Goal: Task Accomplishment & Management: Manage account settings

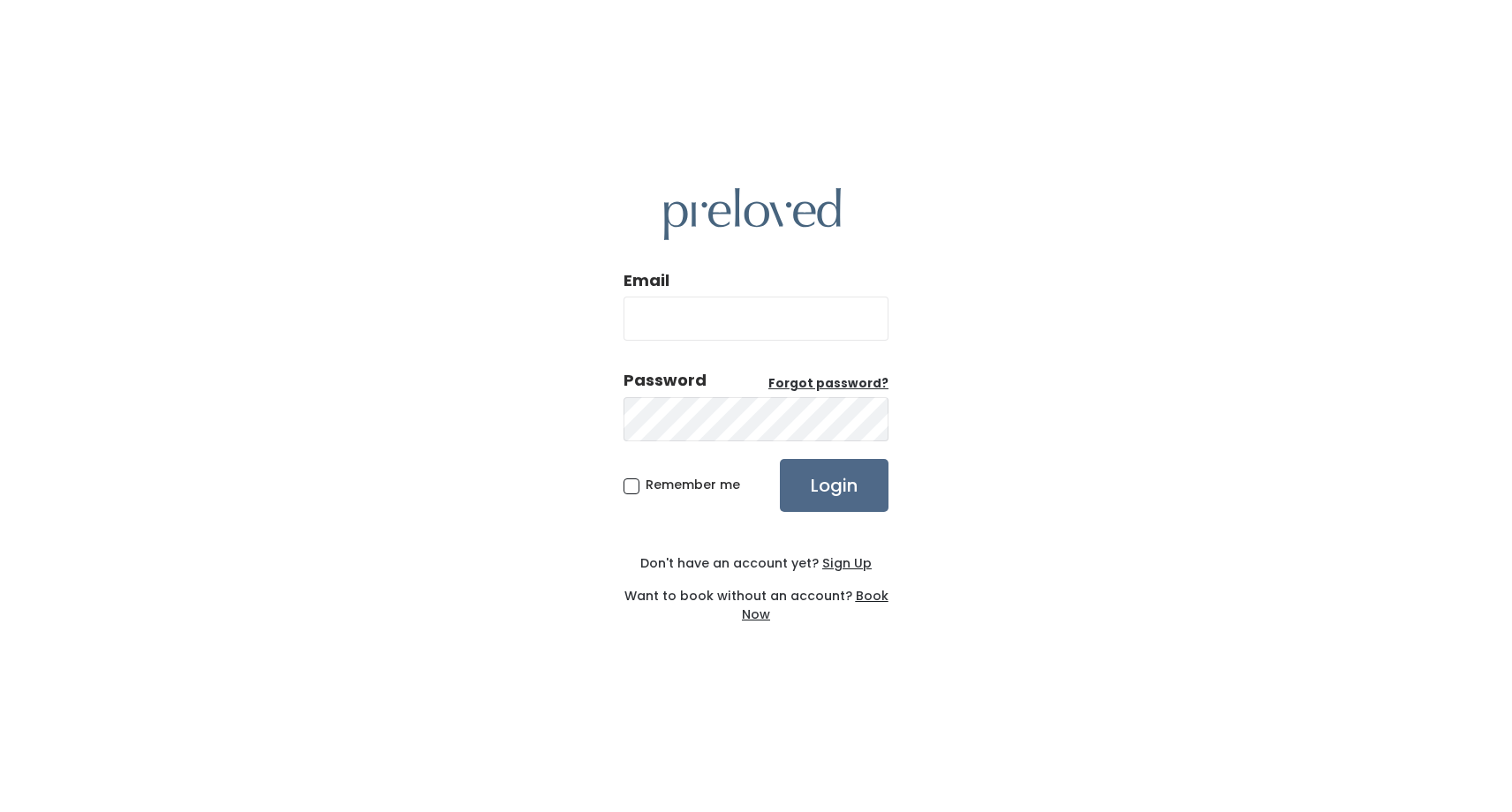
click at [1333, 38] on div "Email Password Forgot password? Remember me Login Don't have an account yet? Si…" at bounding box center [756, 406] width 1512 height 812
click at [734, 327] on input "Email" at bounding box center [756, 319] width 265 height 44
type input "johanna1@me.com"
click at [780, 459] on input "Login" at bounding box center [835, 485] width 109 height 53
